Goal: Find specific page/section: Find specific page/section

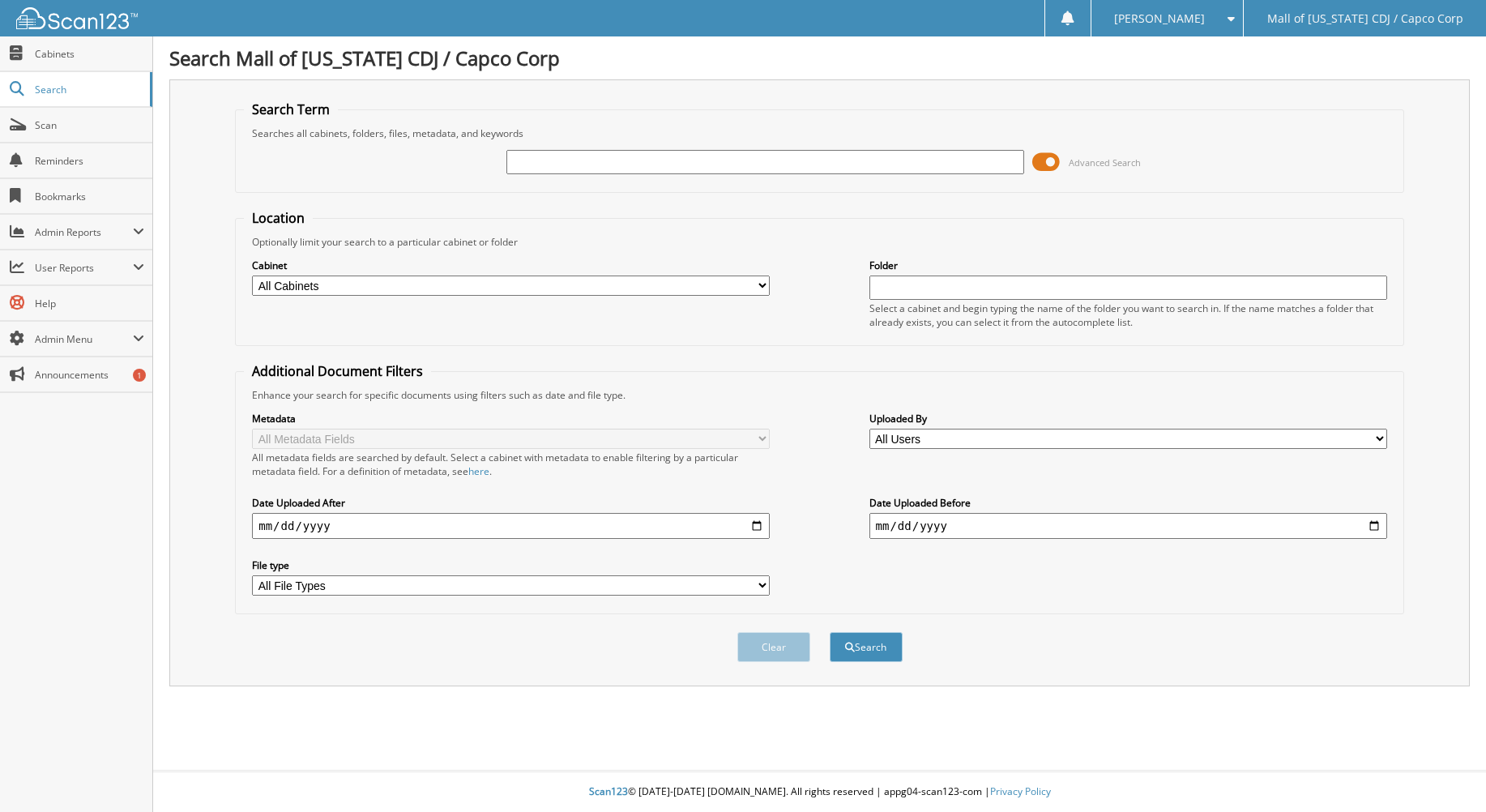
click at [537, 167] on input "text" at bounding box center [765, 161] width 517 height 24
type input "518064"
click at [887, 645] on button "Search" at bounding box center [866, 646] width 73 height 30
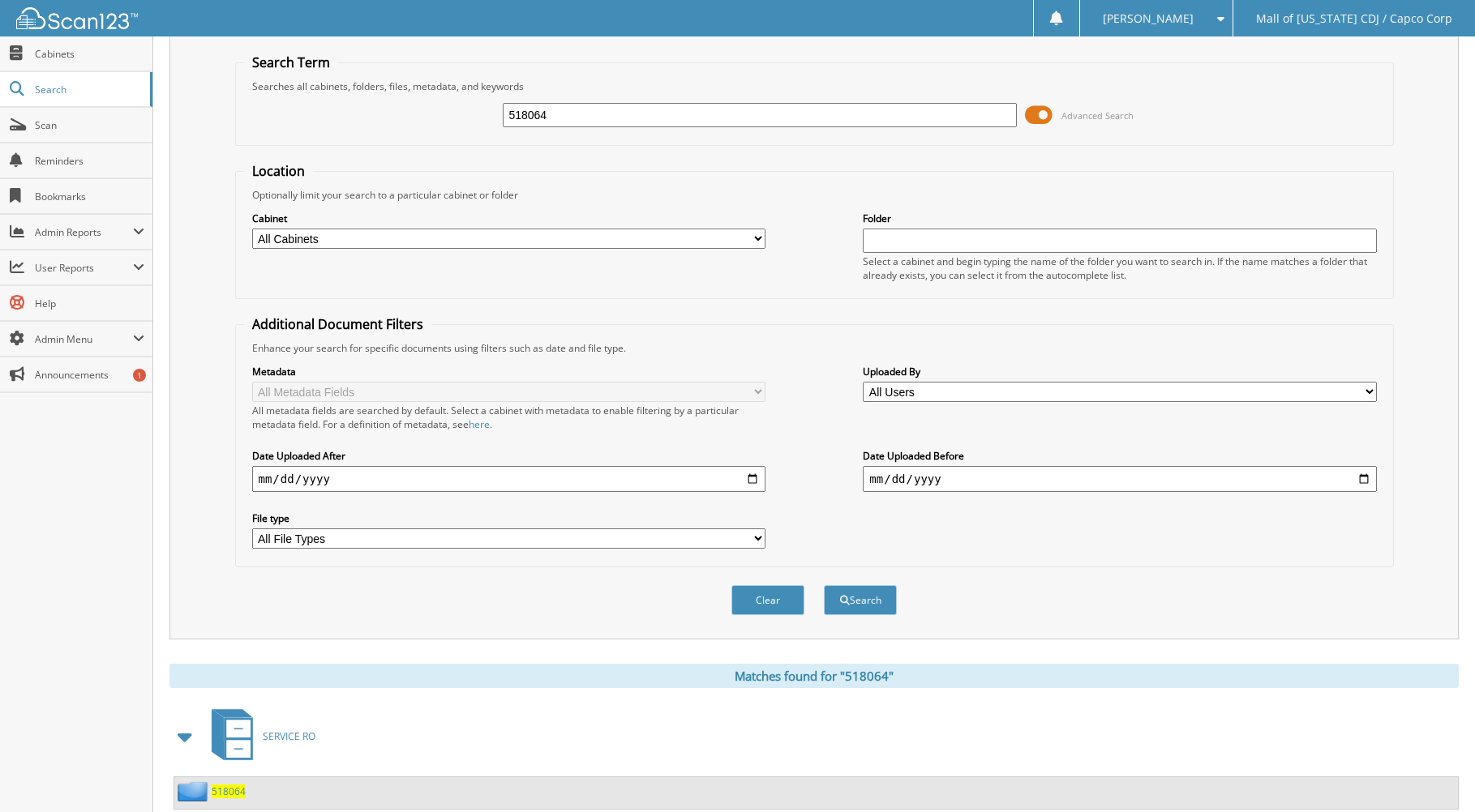
scroll to position [94, 0]
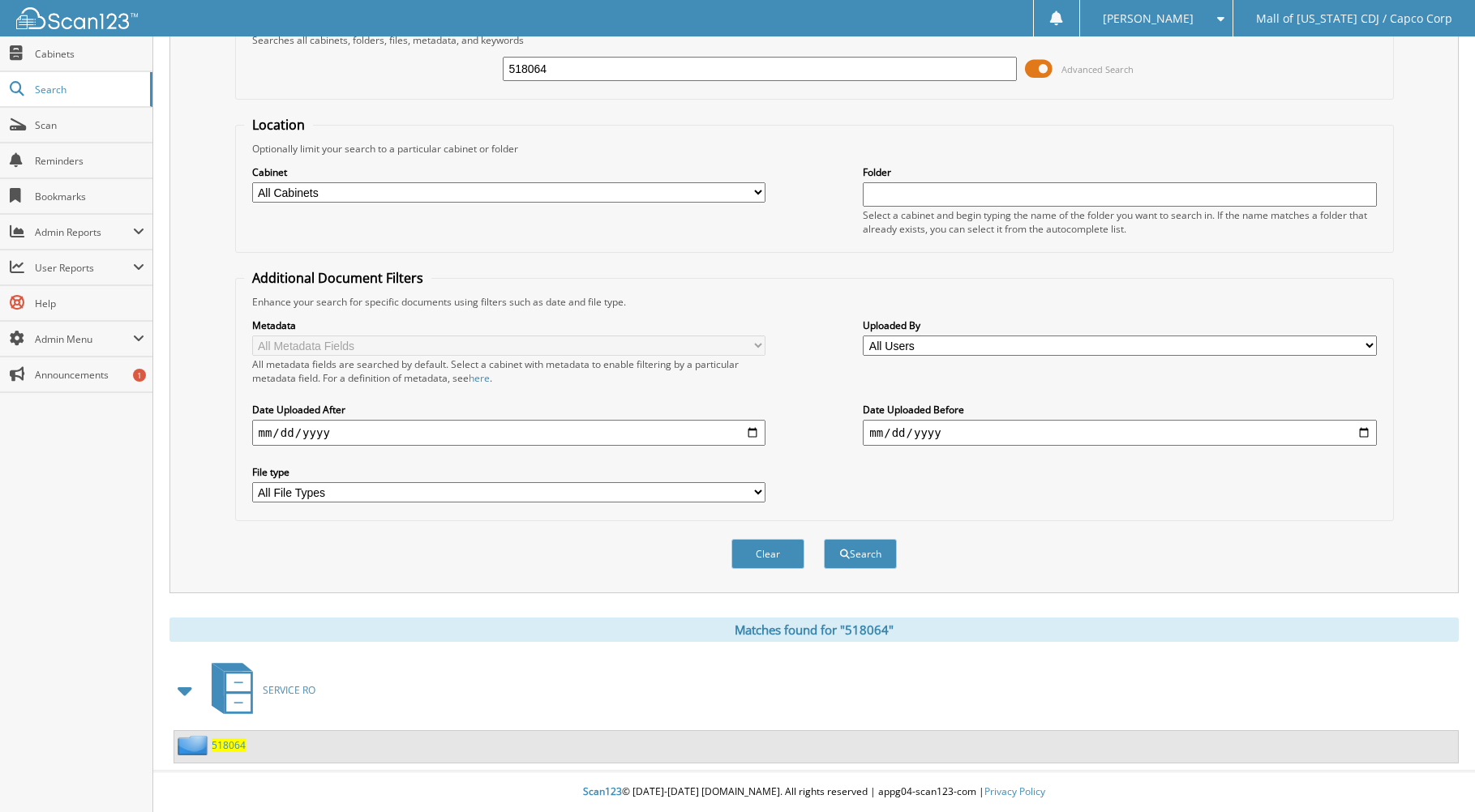
click at [191, 747] on img at bounding box center [194, 745] width 34 height 20
click at [232, 746] on span "518064" at bounding box center [228, 745] width 34 height 13
